Goal: Transaction & Acquisition: Purchase product/service

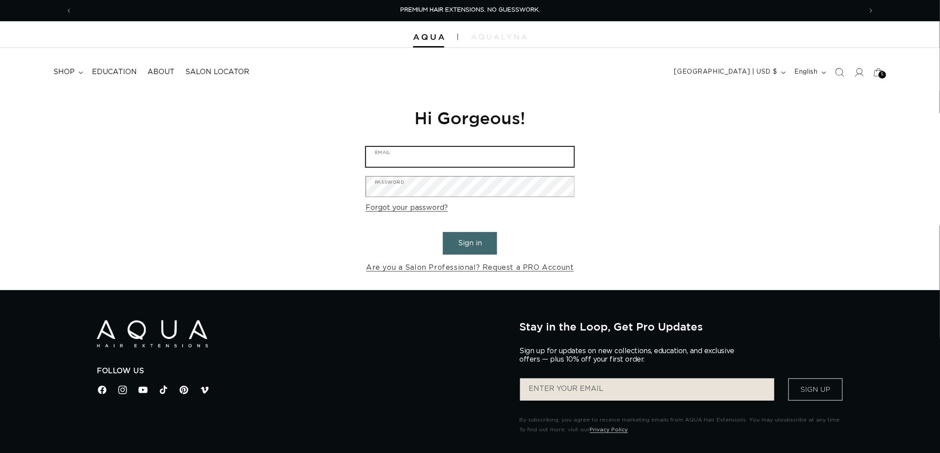
type input "graphics@pabeauty.com"
click at [472, 241] on button "Sign in" at bounding box center [470, 243] width 54 height 23
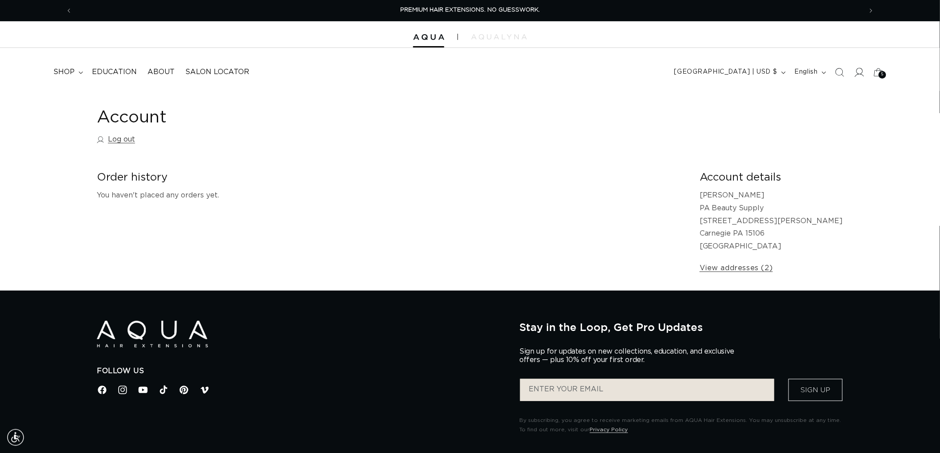
click at [849, 69] on span at bounding box center [859, 73] width 20 height 20
click at [837, 72] on icon "Search" at bounding box center [839, 72] width 9 height 9
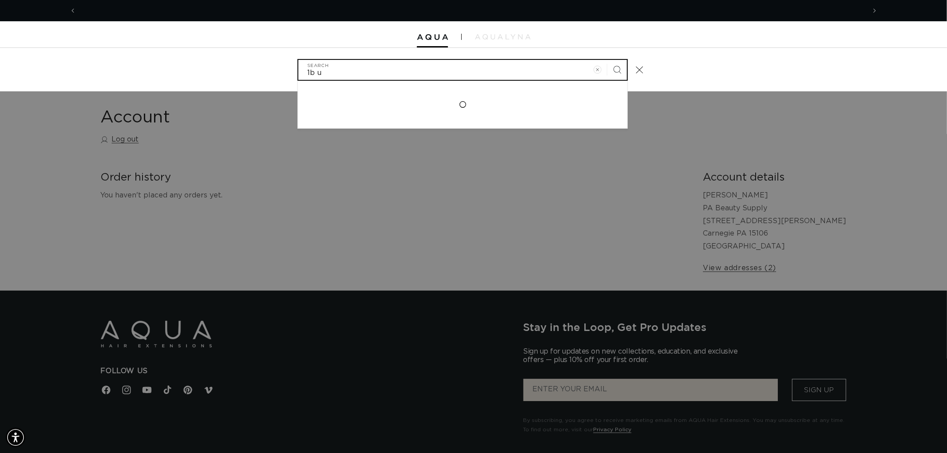
scroll to position [0, 789]
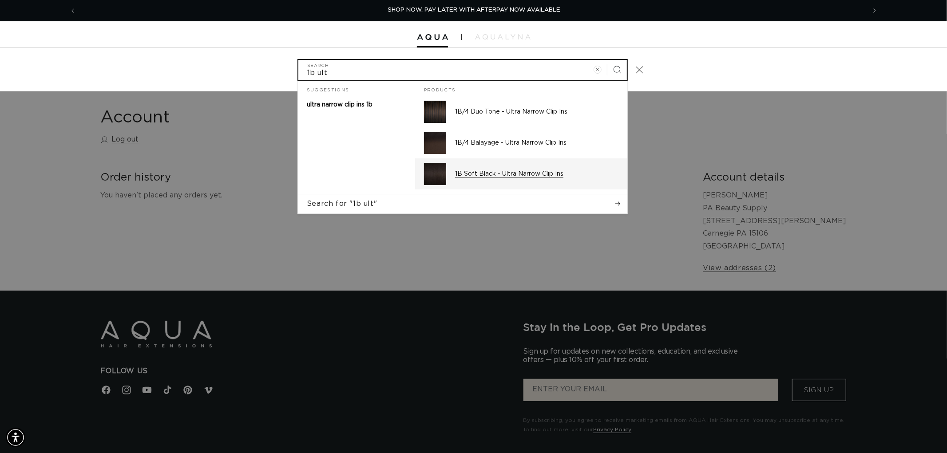
type input "1b ult"
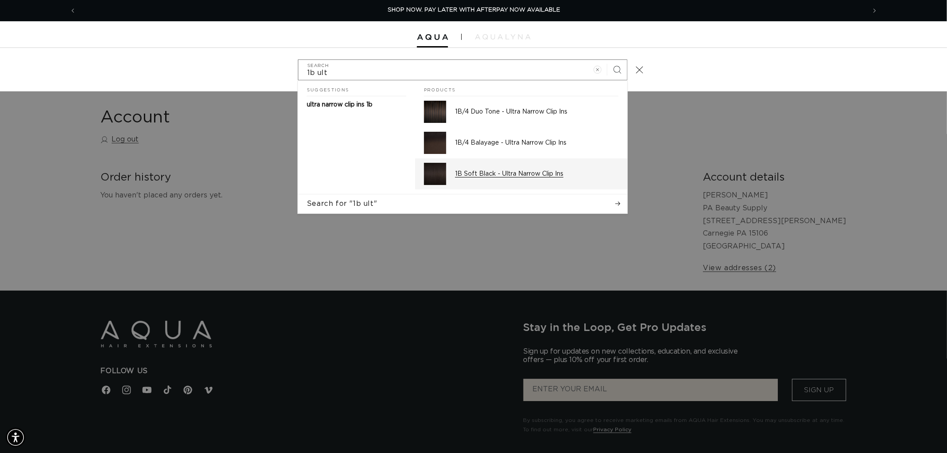
click at [496, 179] on div "1B Soft Black - Ultra Narrow Clip Ins" at bounding box center [536, 174] width 163 height 22
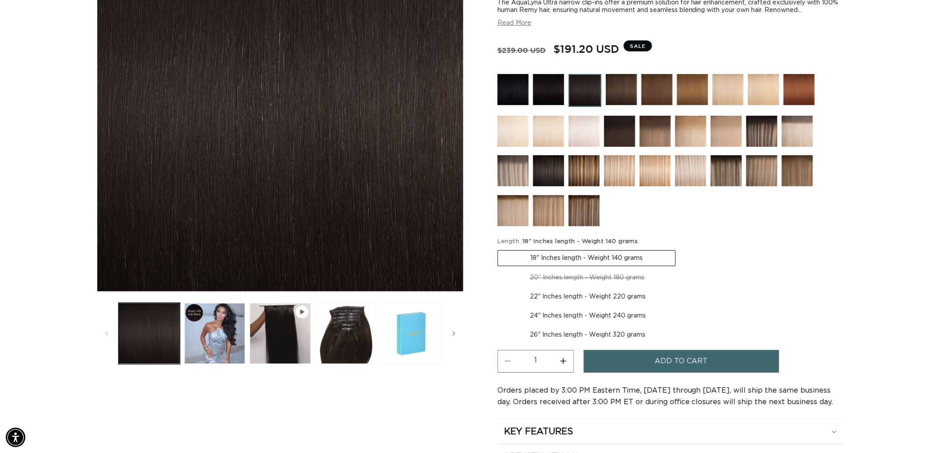
scroll to position [0, 1579]
click at [595, 279] on label "20" Inches length - Weight 180 grams Variant sold out or unavailable" at bounding box center [586, 277] width 179 height 15
click at [680, 249] on input "20" Inches length - Weight 180 grams Variant sold out or unavailable" at bounding box center [680, 249] width 0 height 0
radio input "true"
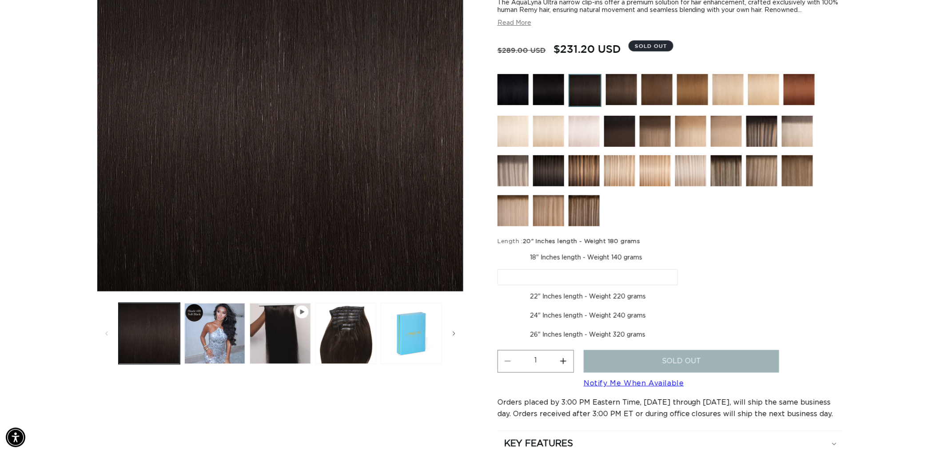
click at [563, 290] on label "22" Inches length - Weight 220 grams Variant sold out or unavailable" at bounding box center [587, 297] width 181 height 15
click at [682, 268] on input "22" Inches length - Weight 220 grams Variant sold out or unavailable" at bounding box center [682, 268] width 0 height 0
radio input "true"
